Goal: Task Accomplishment & Management: Manage account settings

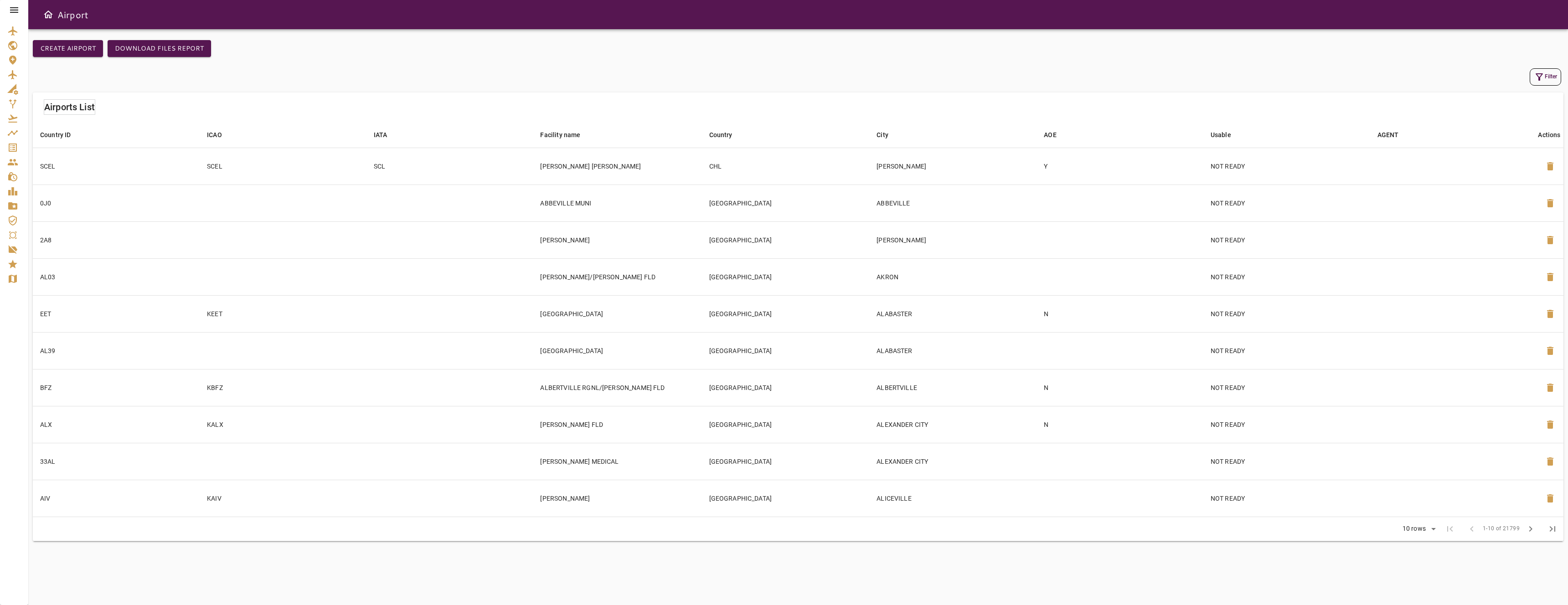
click at [1190, 3] on div "Airport" at bounding box center [798, 15] width 1540 height 29
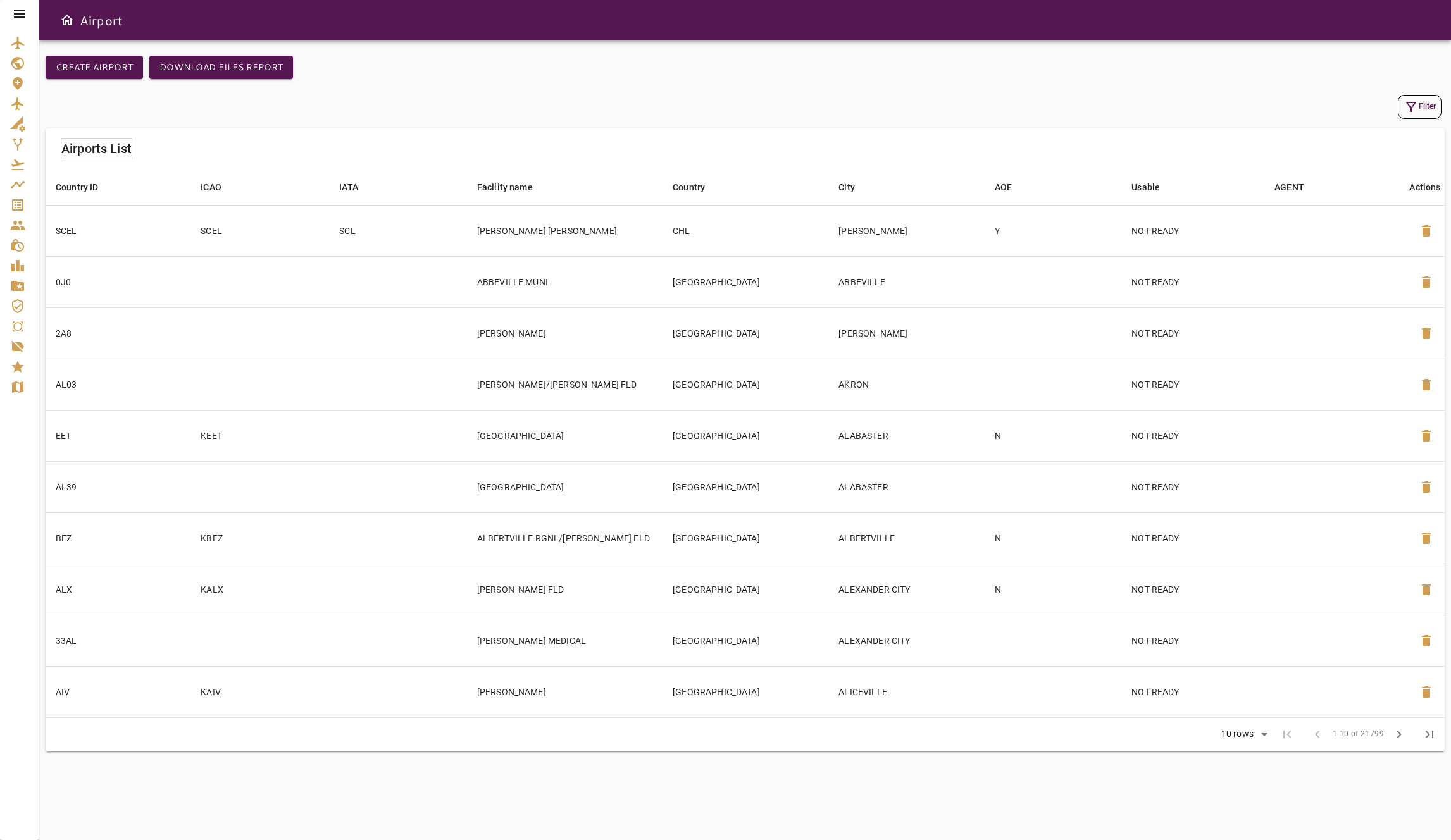
click at [18, 19] on icon at bounding box center [19, 14] width 15 height 15
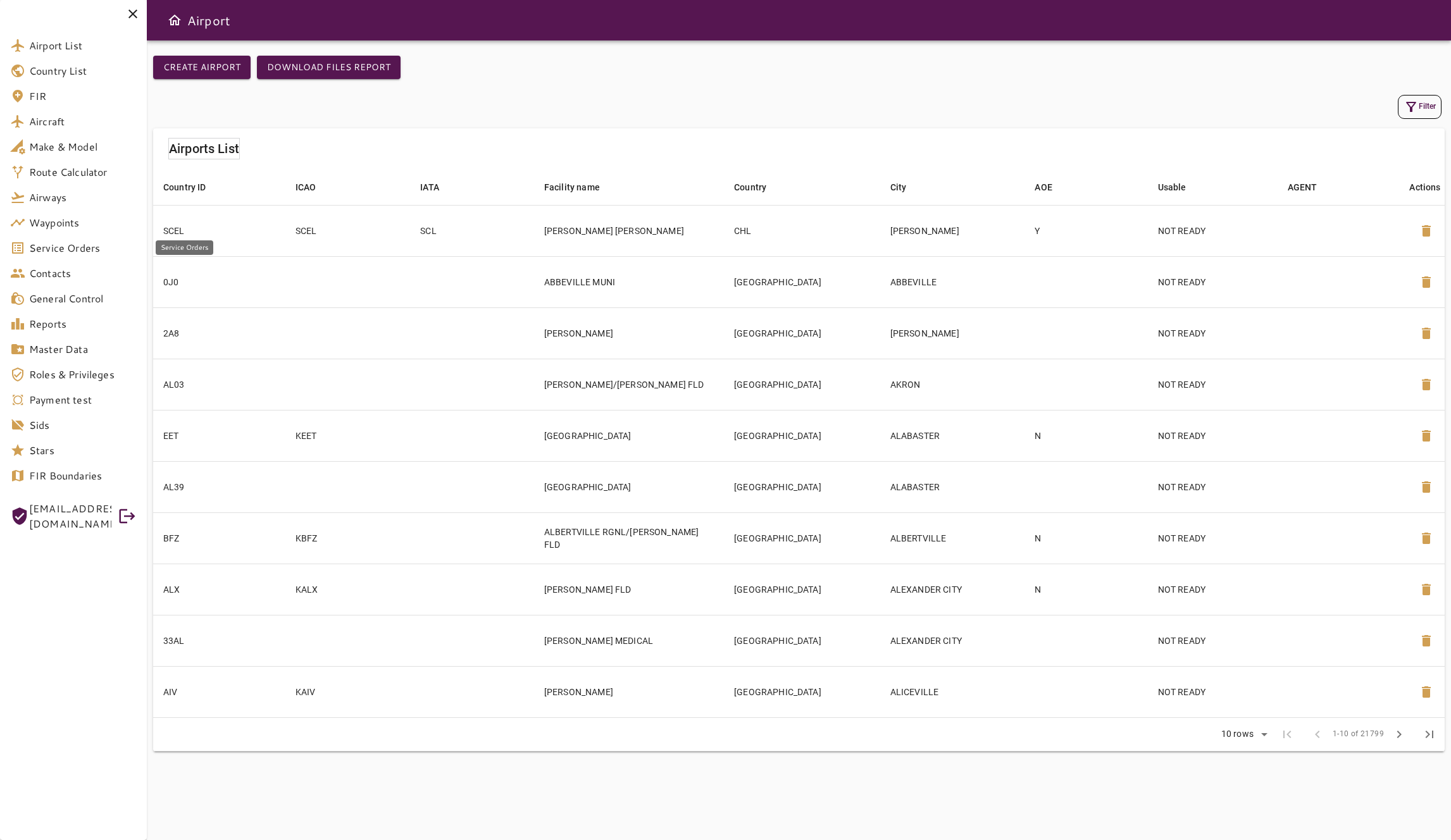
click at [108, 256] on link "Service Orders" at bounding box center [74, 248] width 147 height 25
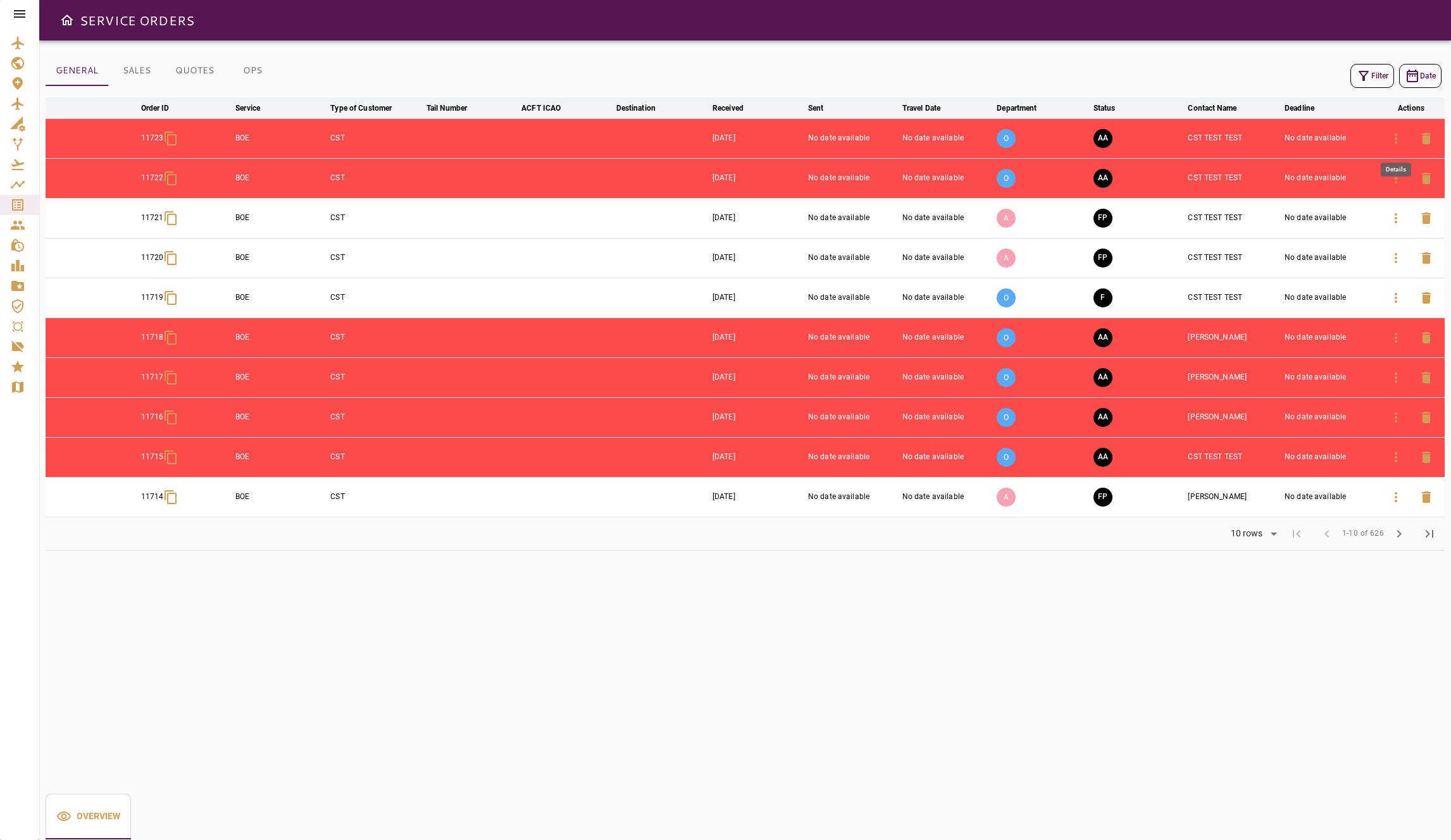
click at [1403, 143] on icon "button" at bounding box center [1396, 139] width 15 height 15
click at [1397, 499] on icon "button" at bounding box center [1396, 498] width 15 height 15
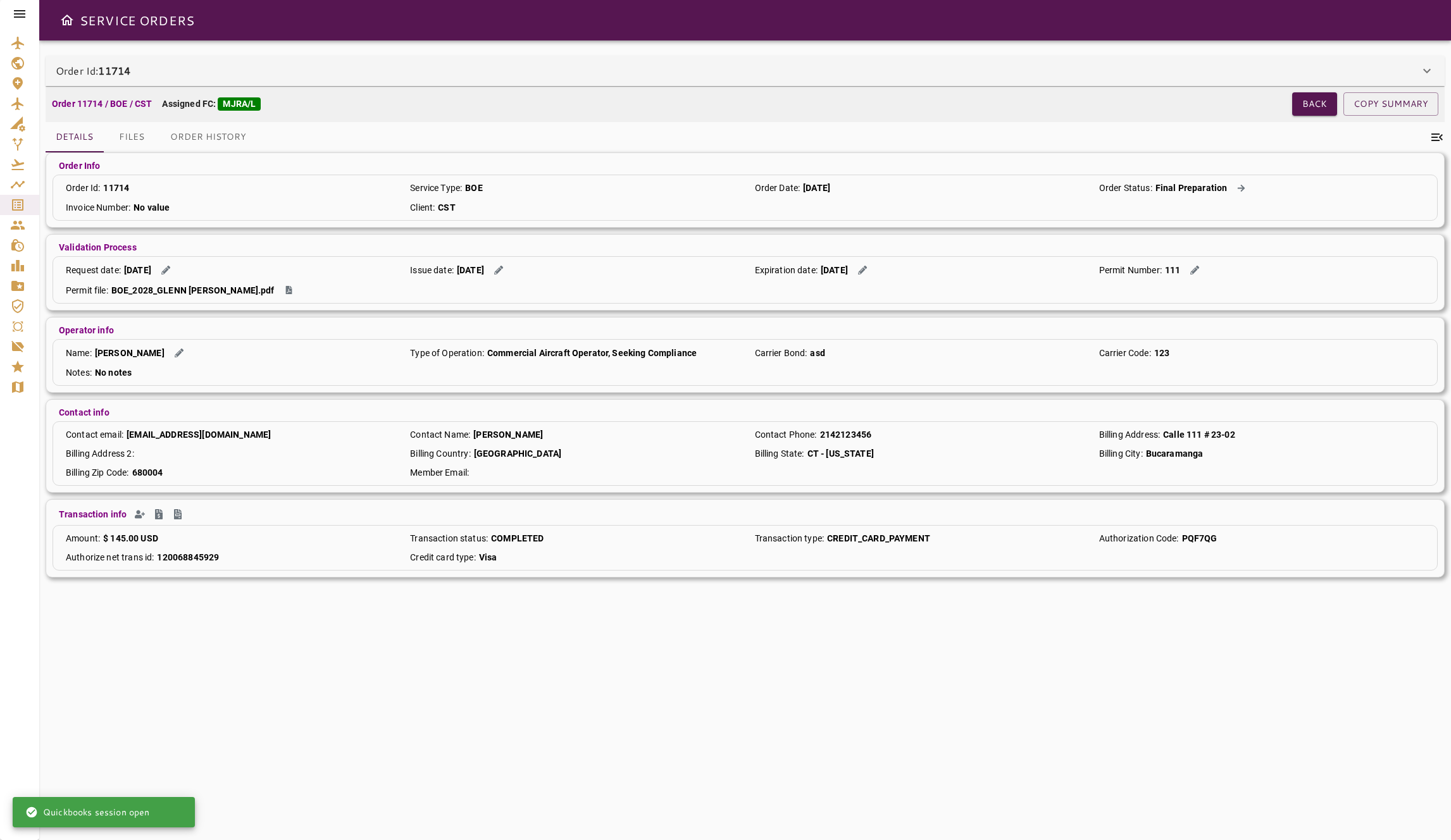
click at [124, 138] on button "Files" at bounding box center [131, 138] width 57 height 30
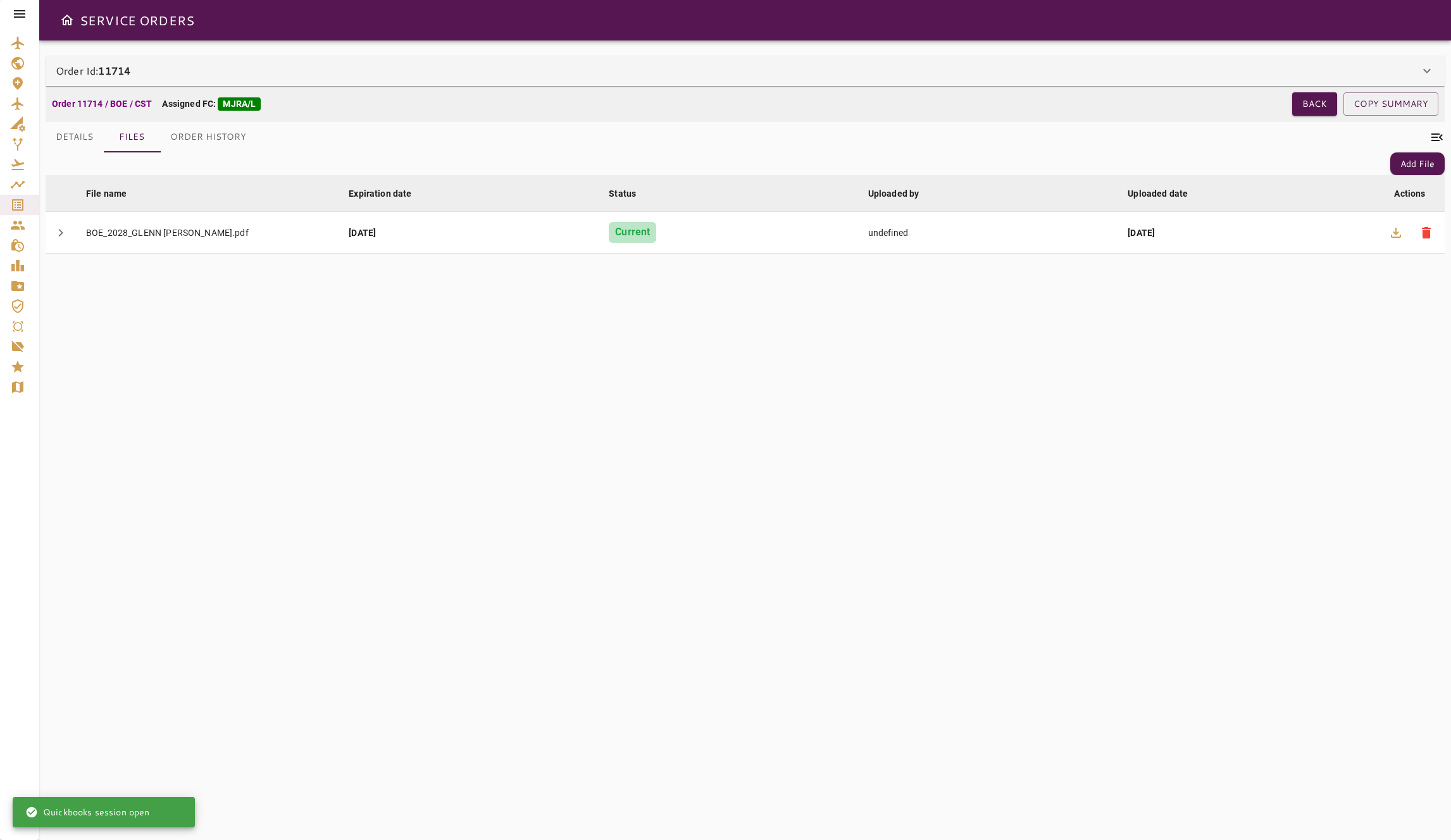
click at [230, 135] on button "Order History" at bounding box center [208, 138] width 96 height 30
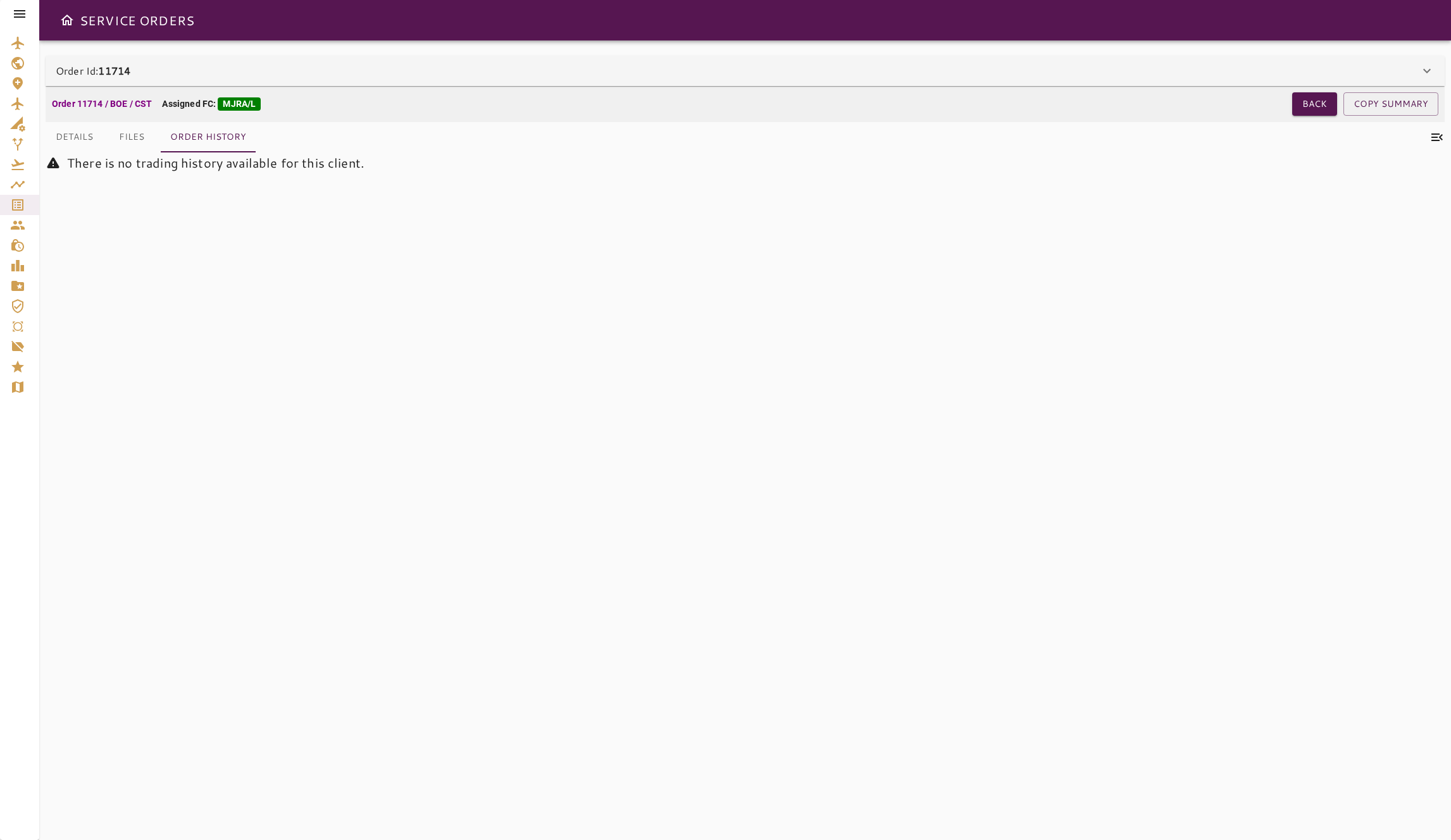
click at [466, 74] on div "Order Id: 11714" at bounding box center [738, 71] width 1364 height 15
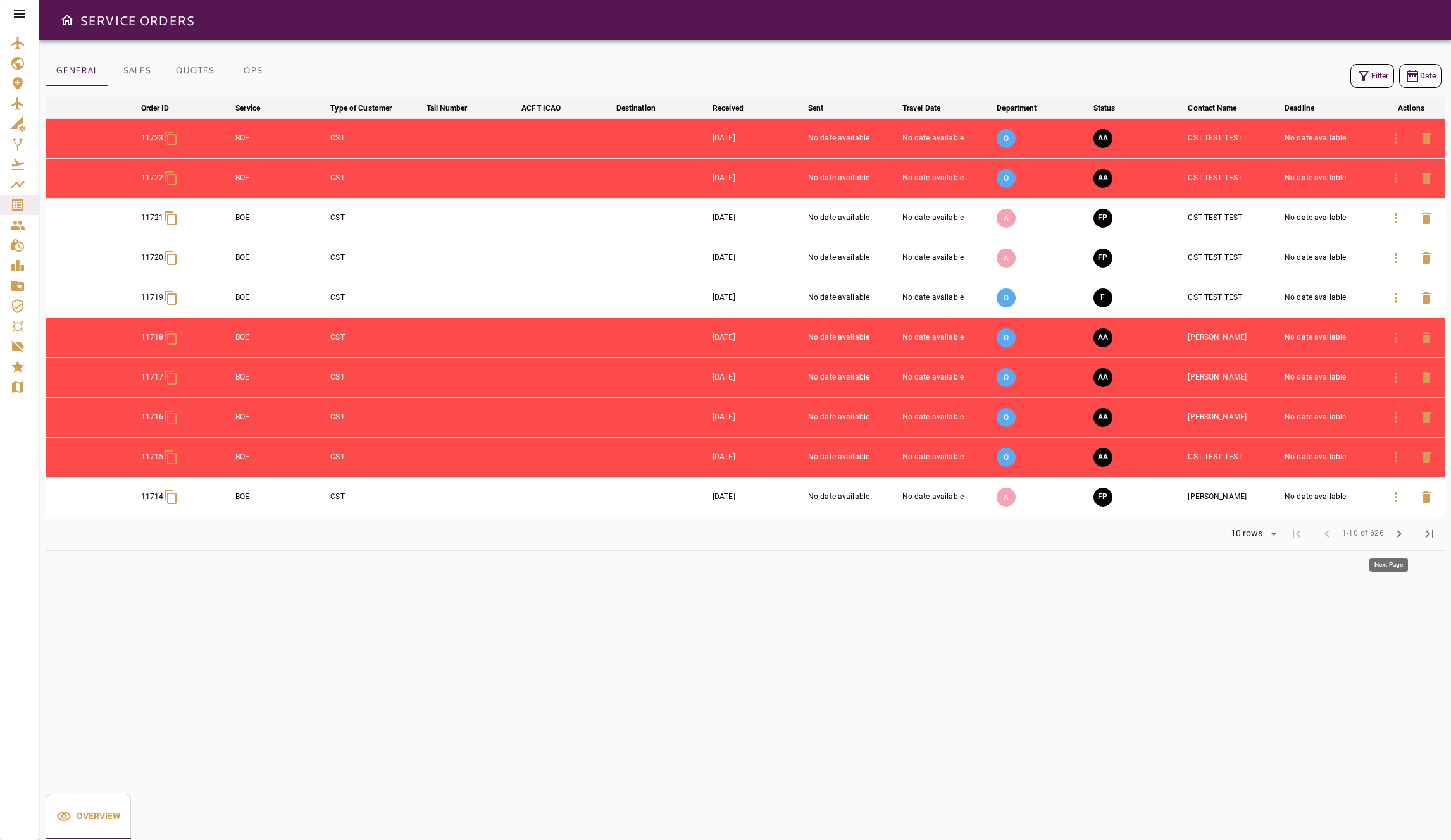
click at [1401, 532] on span "chevron_right" at bounding box center [1399, 534] width 15 height 15
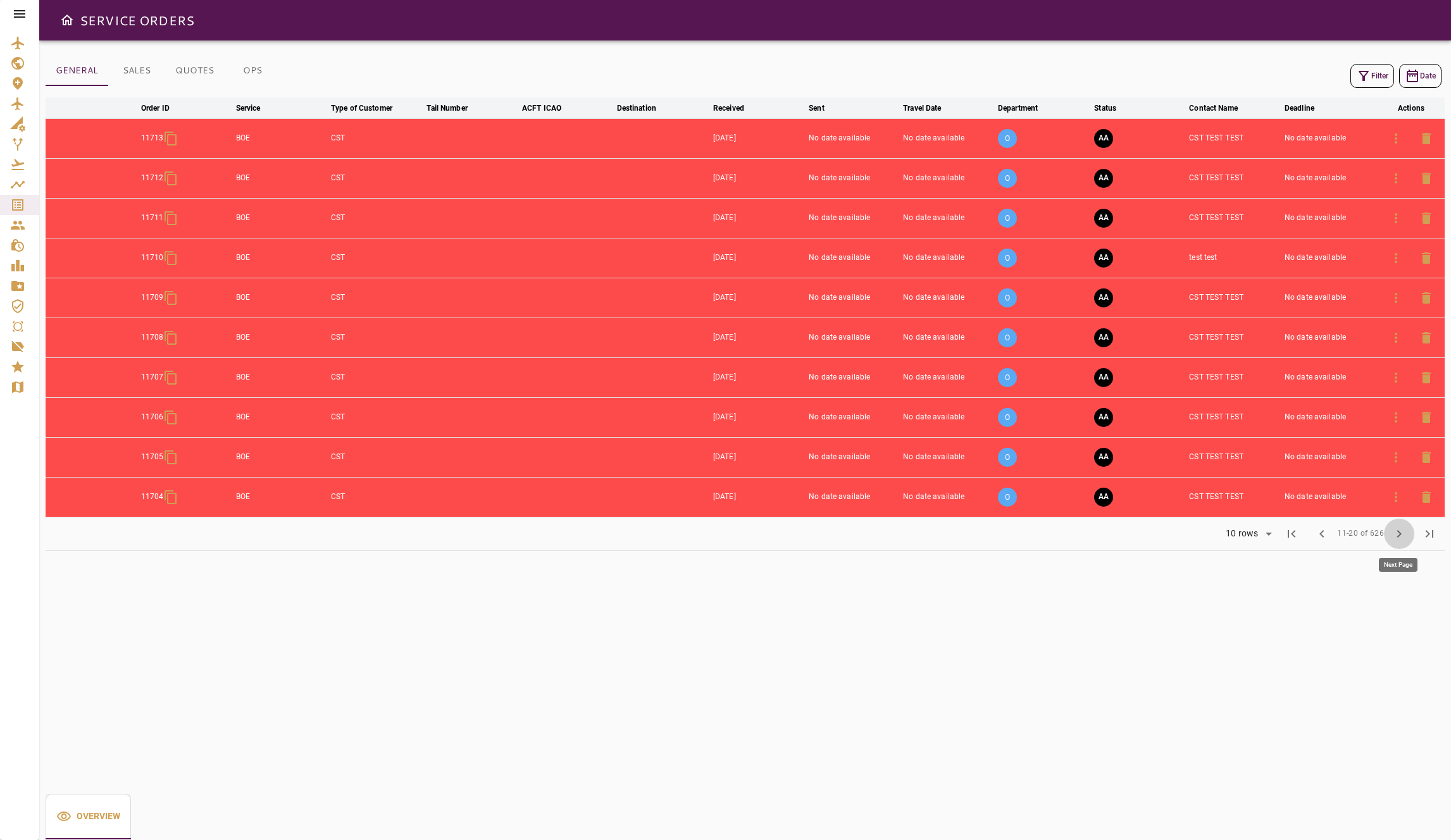
click at [1399, 537] on span "chevron_right" at bounding box center [1399, 534] width 15 height 15
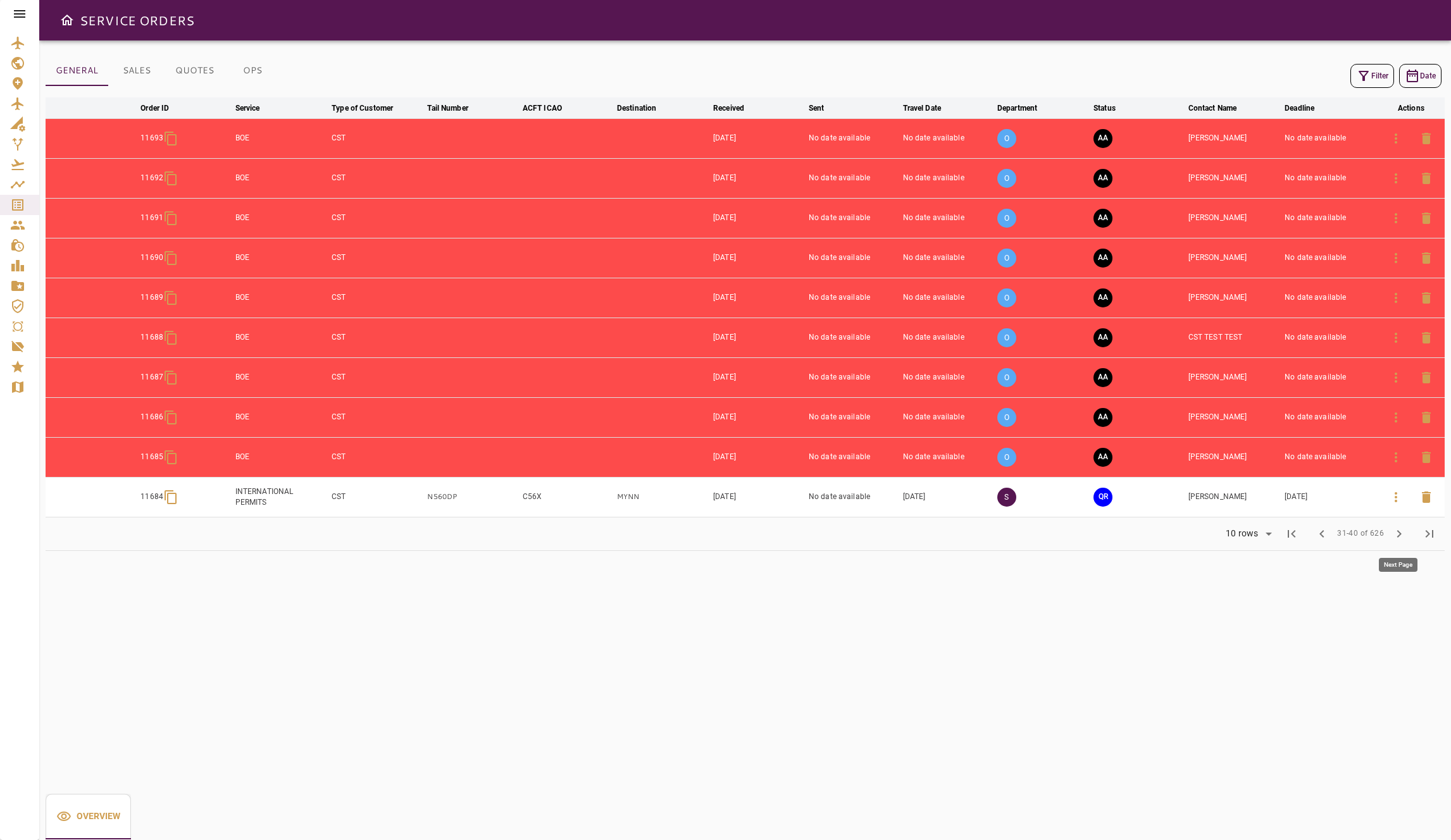
click at [1399, 537] on span "chevron_right" at bounding box center [1399, 534] width 15 height 15
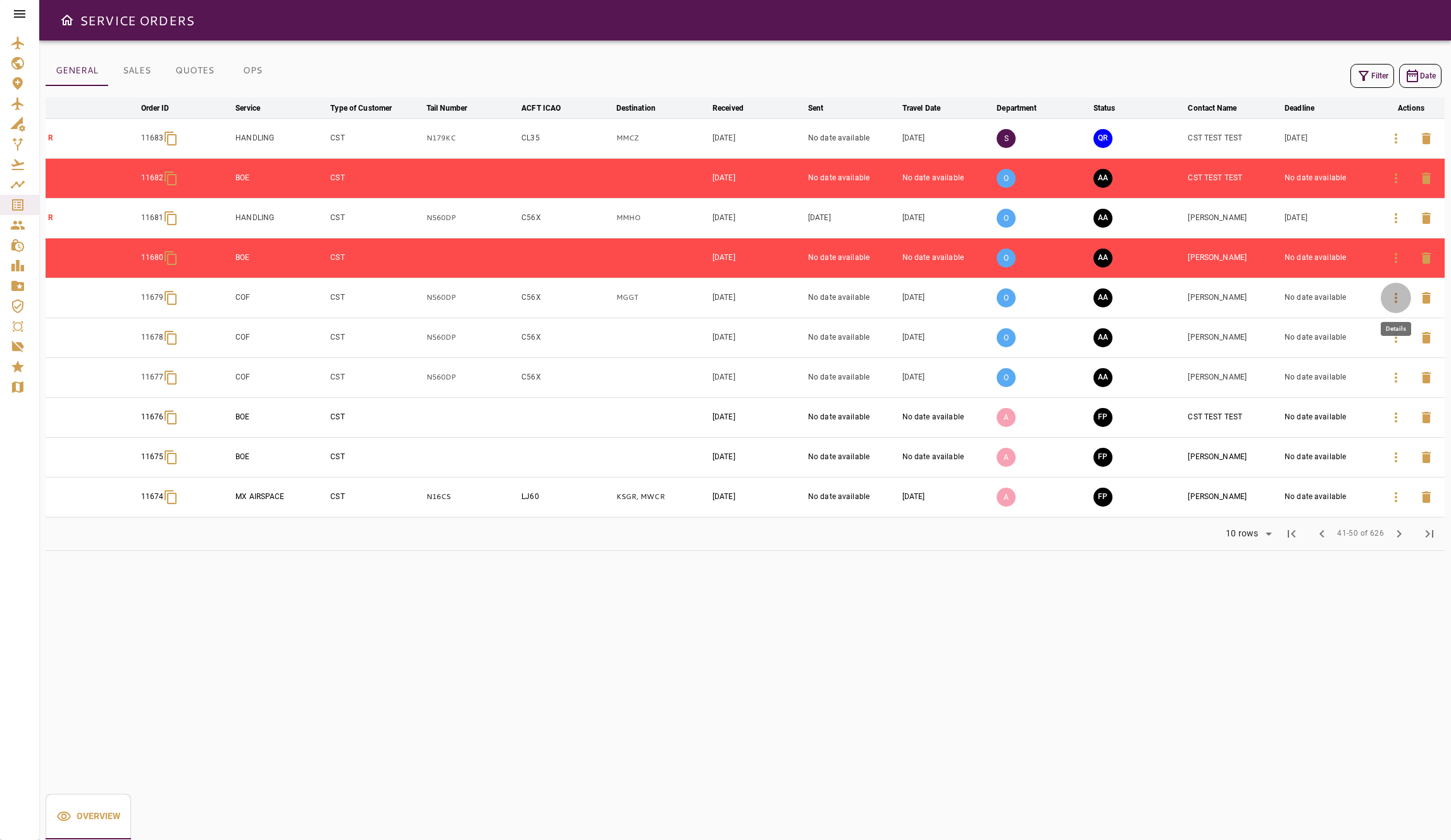
click at [1392, 301] on icon "button" at bounding box center [1396, 298] width 15 height 15
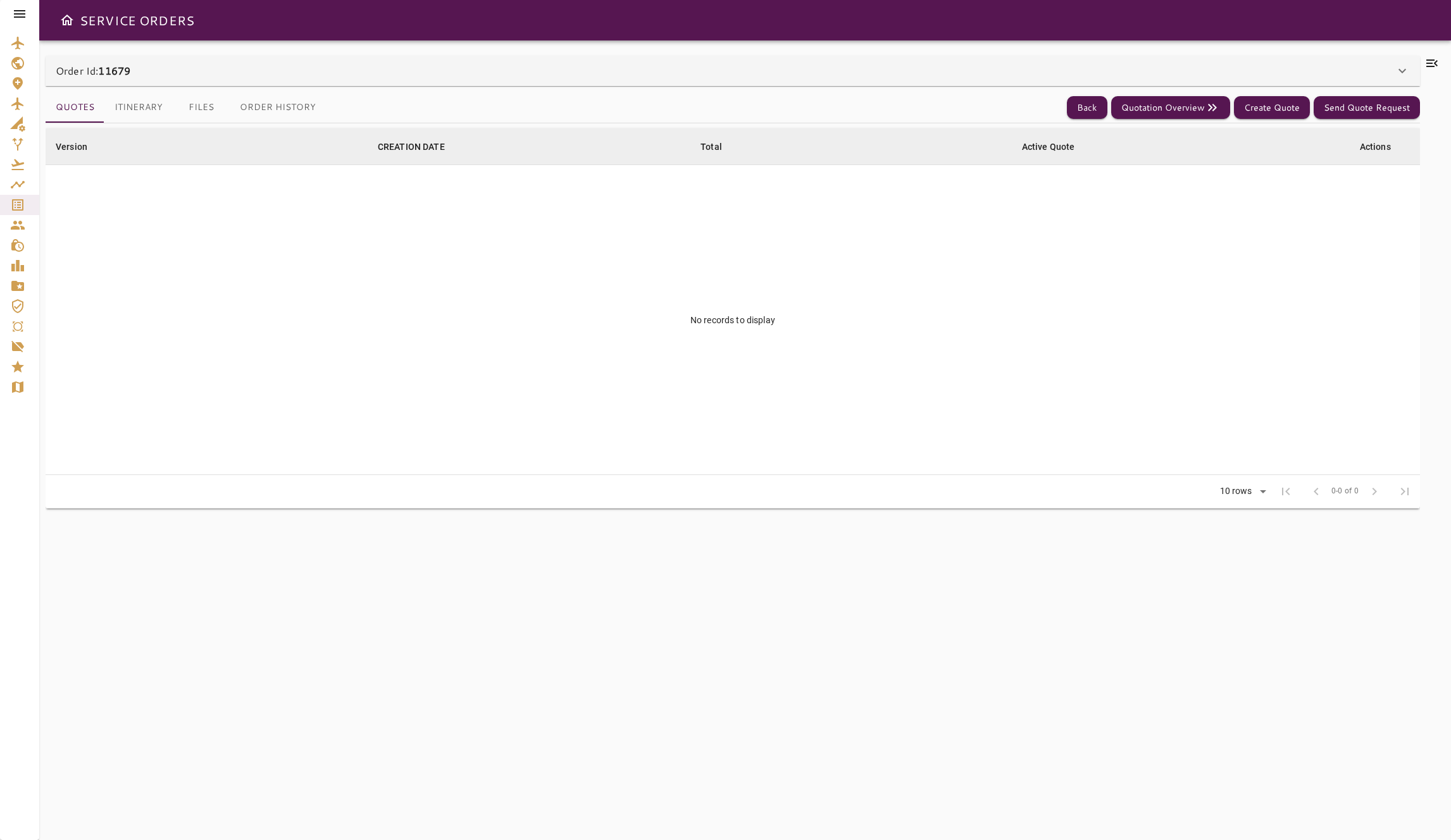
click at [148, 112] on button "Itinerary" at bounding box center [139, 107] width 68 height 30
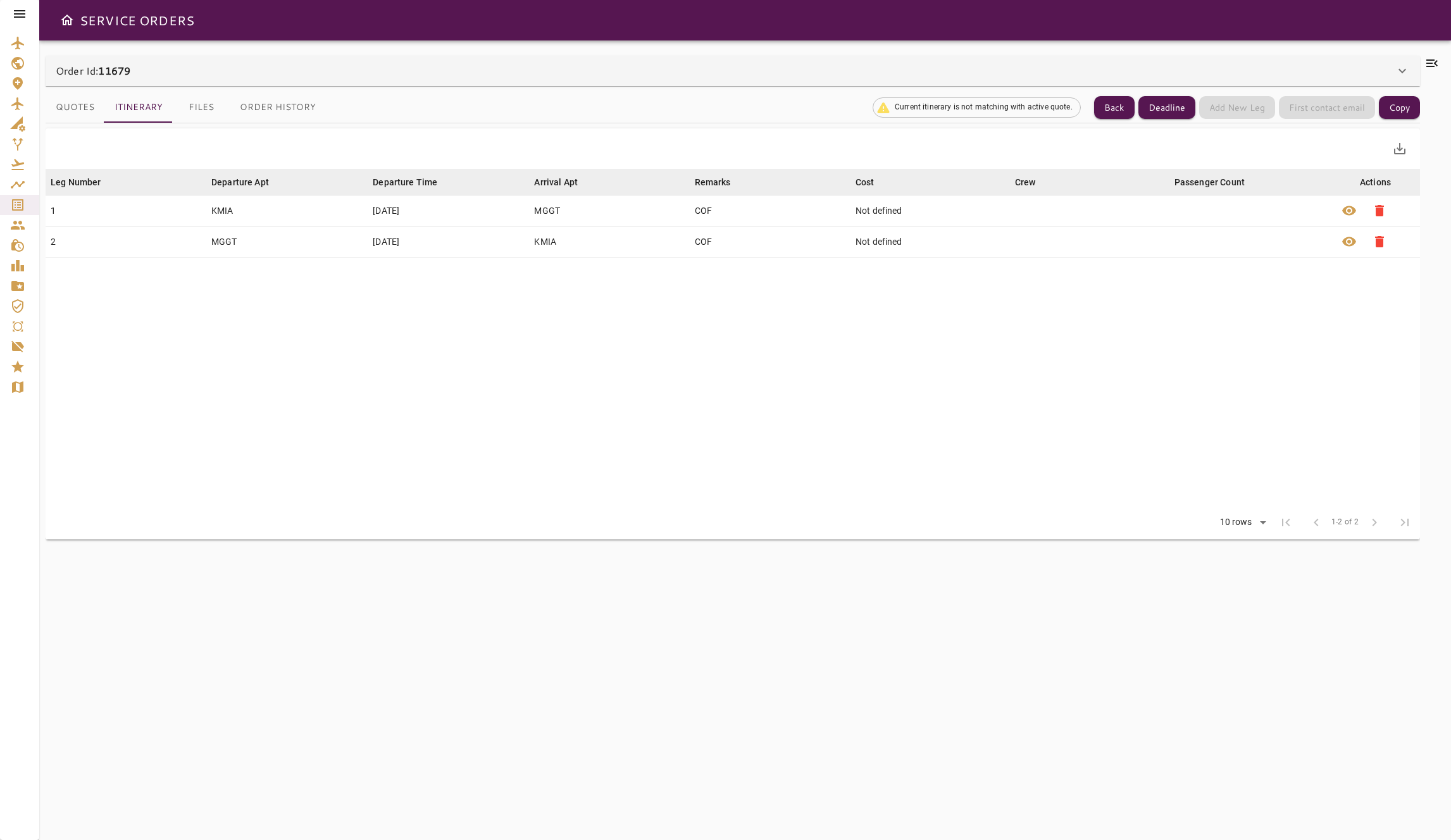
click at [237, 72] on div "Order Id: 11679" at bounding box center [725, 71] width 1339 height 15
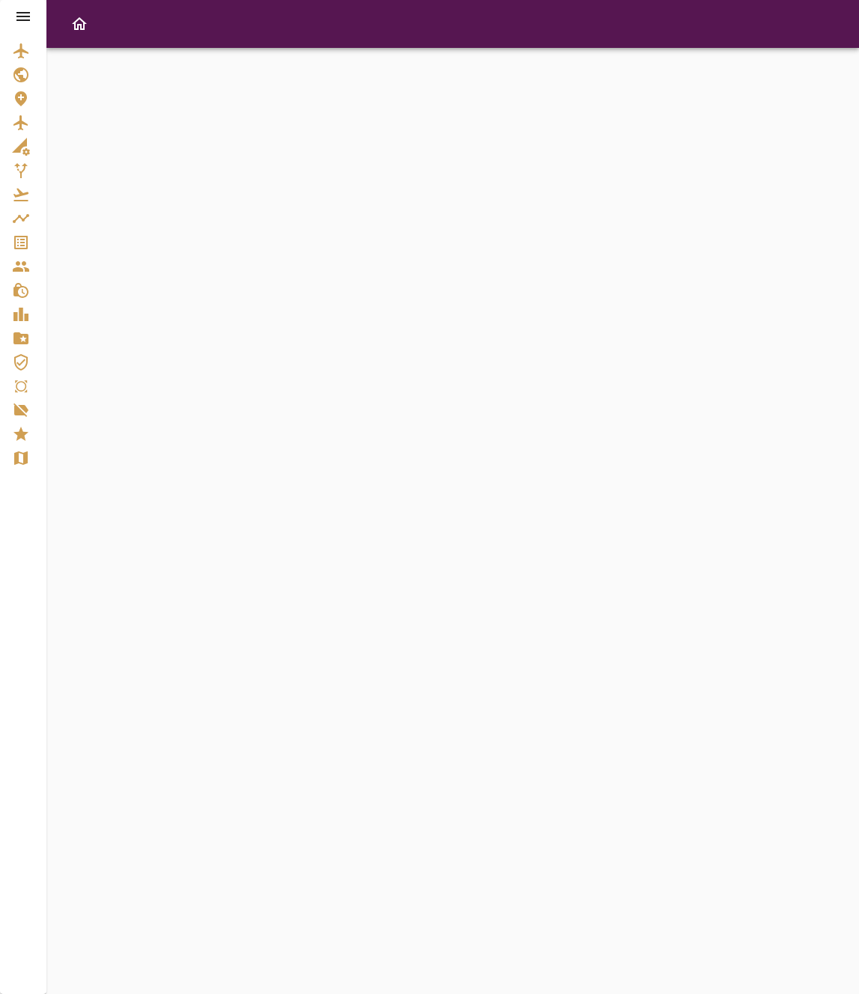
click at [359, 103] on div at bounding box center [452, 521] width 812 height 947
